Goal: Answer question/provide support

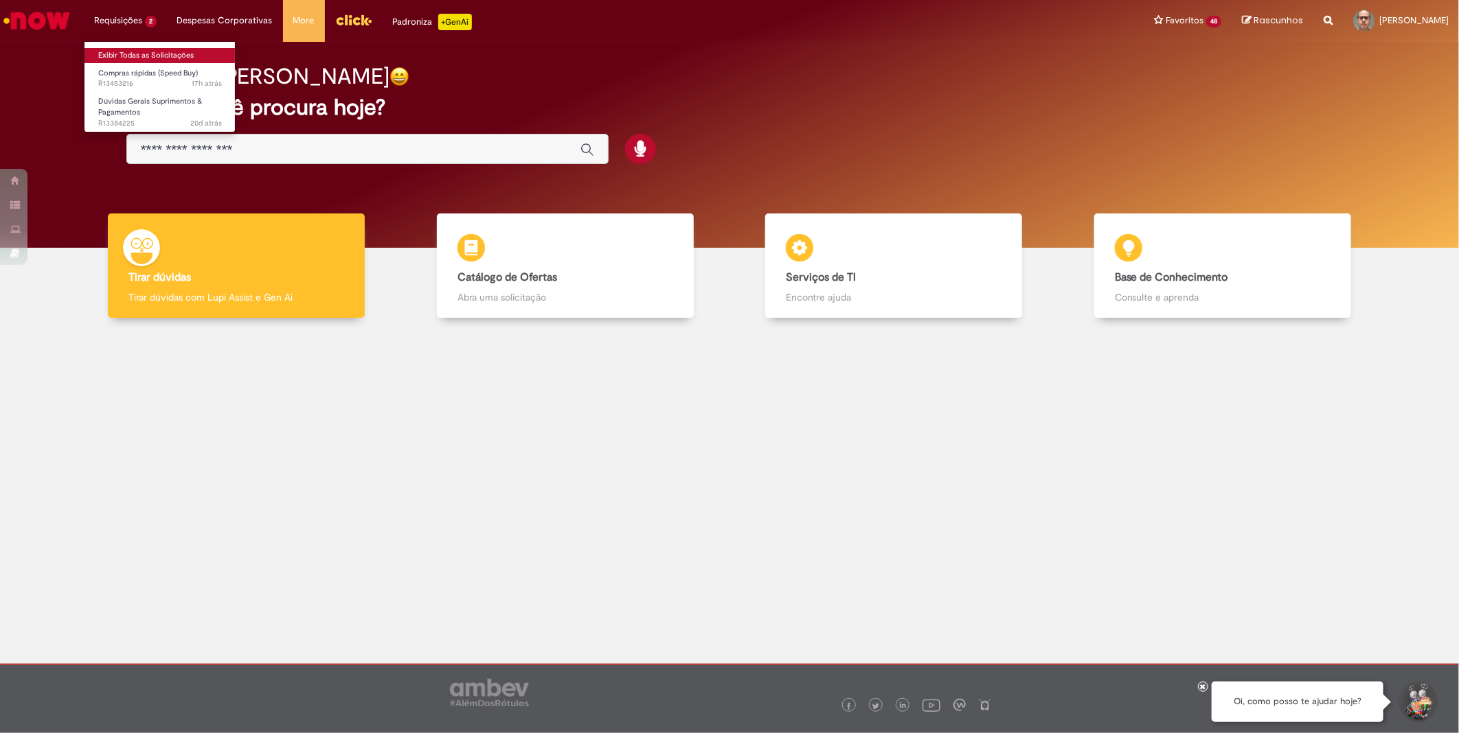
click at [155, 55] on link "Exibir Todas as Solicitações" at bounding box center [159, 55] width 151 height 15
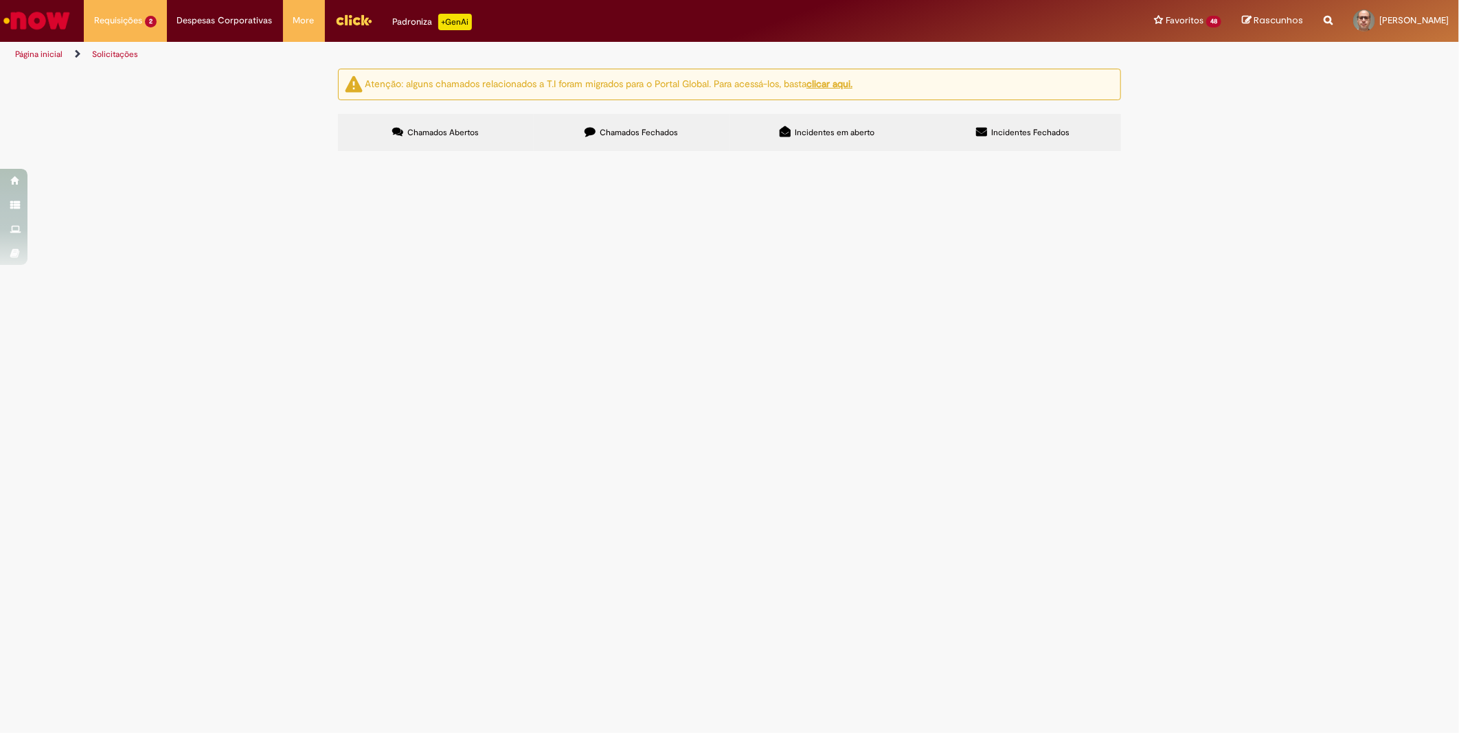
click at [0, 0] on span "Orçamento Nº 295719 (anexo)" at bounding box center [0, 0] width 0 height 0
click at [0, 0] on span "Compras rápidas (Speed Buy)" at bounding box center [0, 0] width 0 height 0
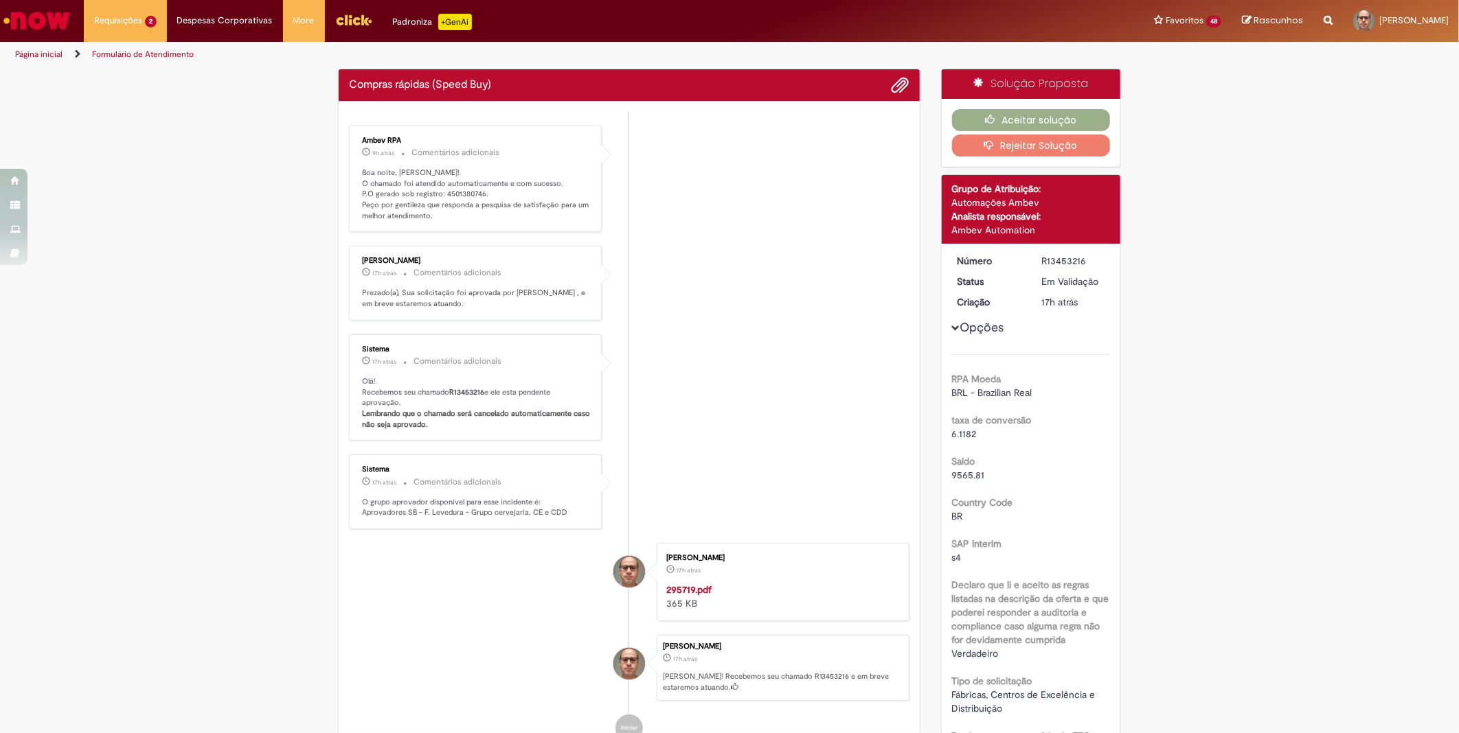
click at [506, 229] on div "Ambev RPA 9h atrás 9 horas atrás Comentários adicionais Boa noite, Rodrigo! O c…" at bounding box center [475, 179] width 244 height 99
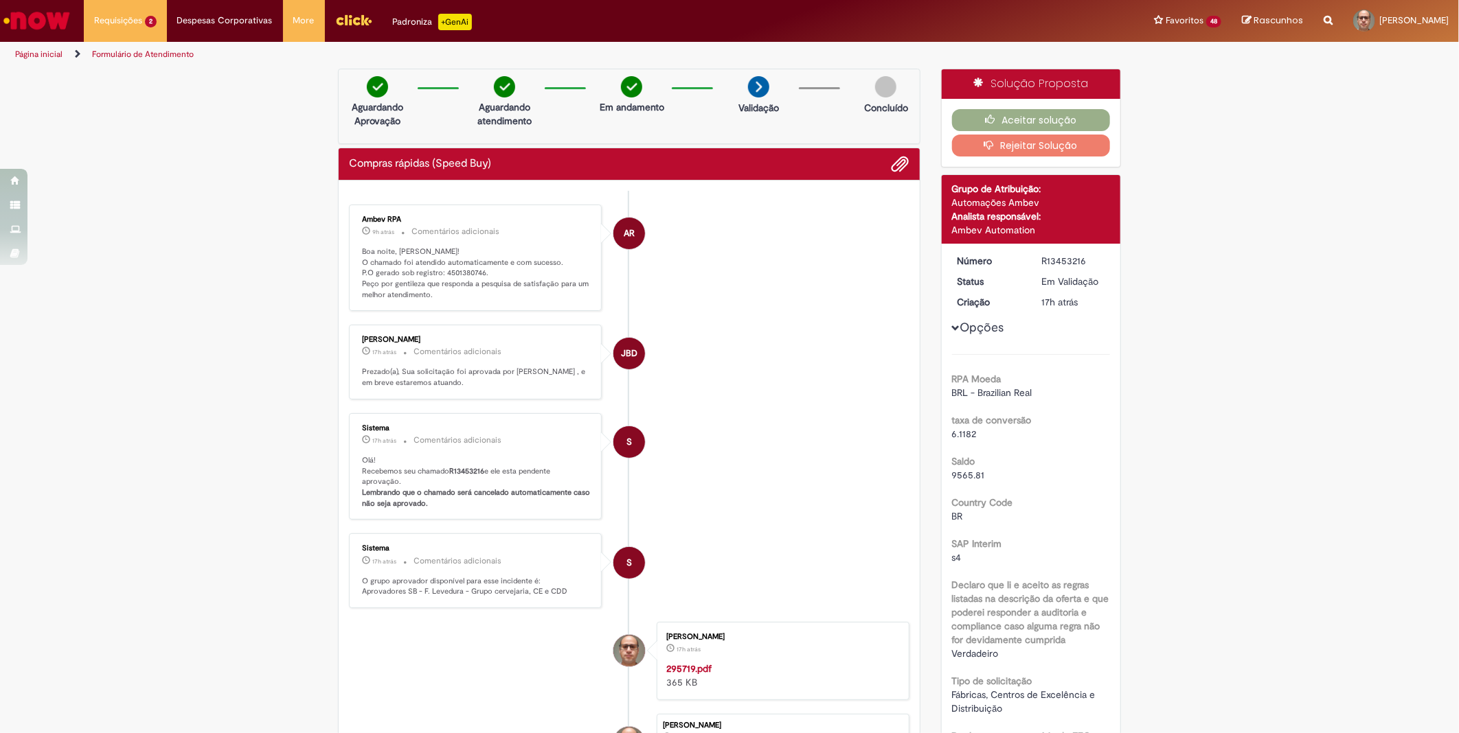
click at [459, 271] on p "Boa noite, Rodrigo! O chamado foi atendido automaticamente e com sucesso. P.O g…" at bounding box center [476, 274] width 229 height 54
copy p "4501380746"
click at [1018, 117] on button "Aceitar solução" at bounding box center [1031, 120] width 159 height 22
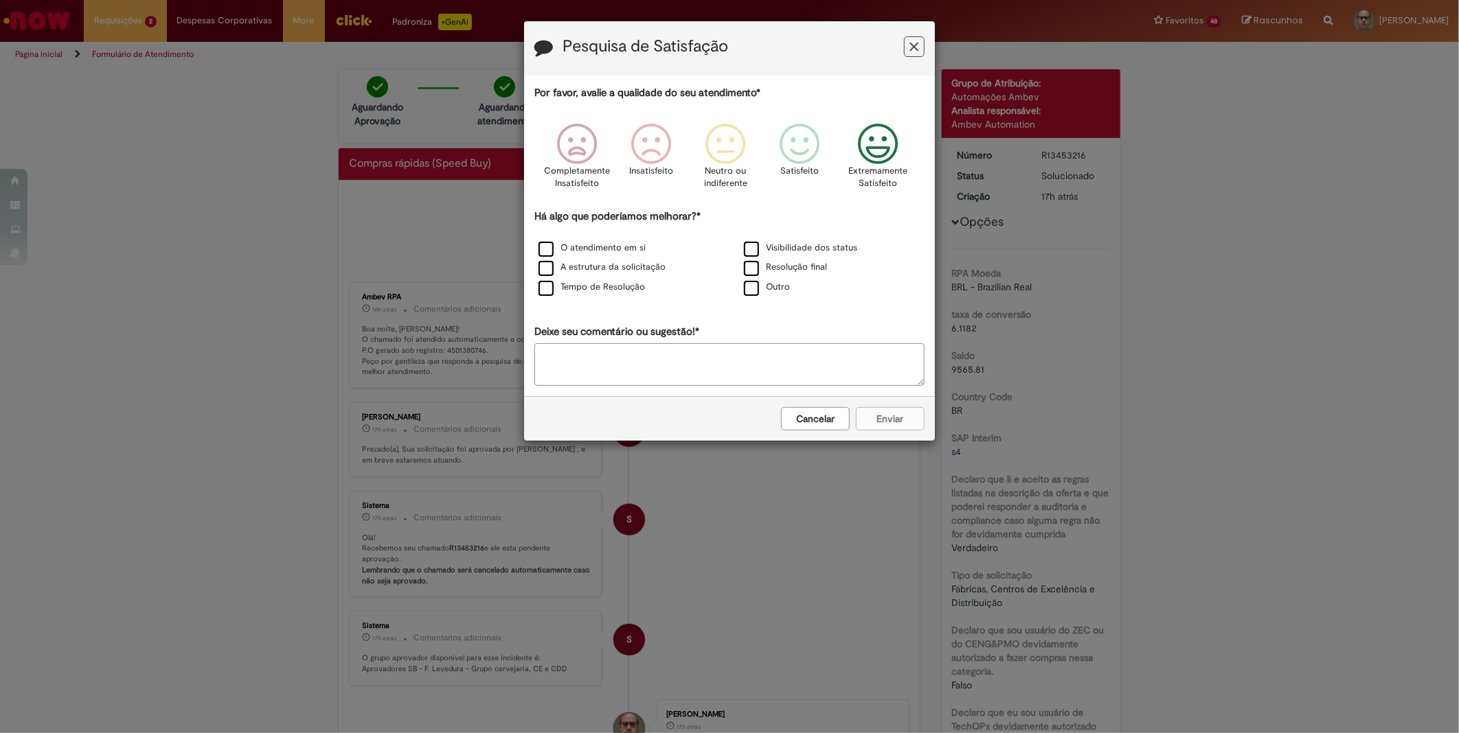
click at [869, 144] on icon "Feedback" at bounding box center [878, 144] width 52 height 41
click at [554, 297] on div "Tempo de Resolução" at bounding box center [626, 288] width 203 height 17
click at [545, 292] on label "Tempo de Resolução" at bounding box center [591, 287] width 106 height 13
click at [894, 416] on button "Enviar" at bounding box center [890, 418] width 69 height 23
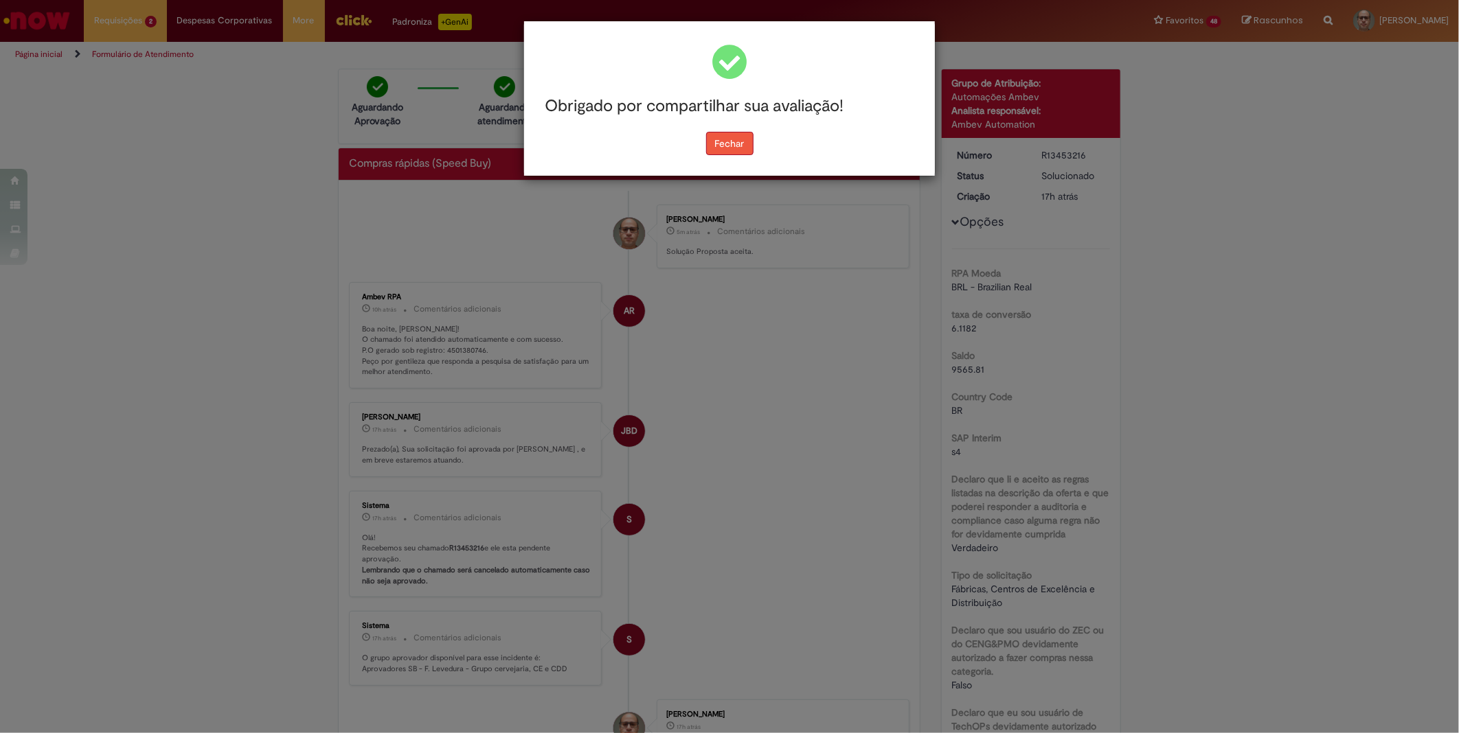
click at [738, 141] on button "Fechar" at bounding box center [729, 143] width 47 height 23
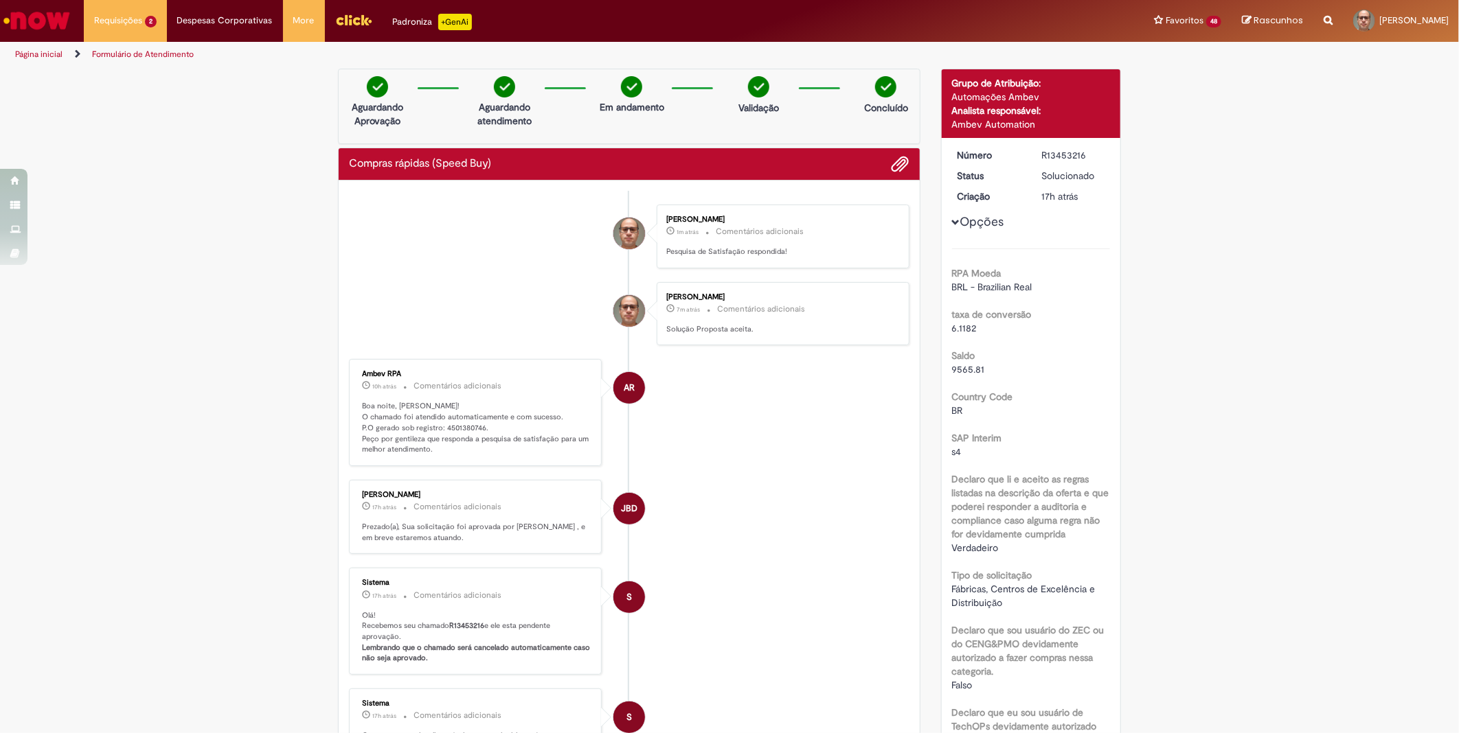
click at [38, 22] on img "Ir para a Homepage" at bounding box center [36, 20] width 71 height 27
